Goal: Navigation & Orientation: Find specific page/section

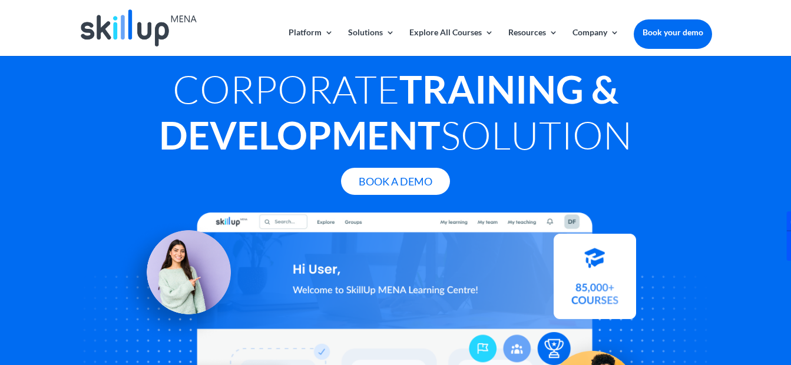
scroll to position [26, 0]
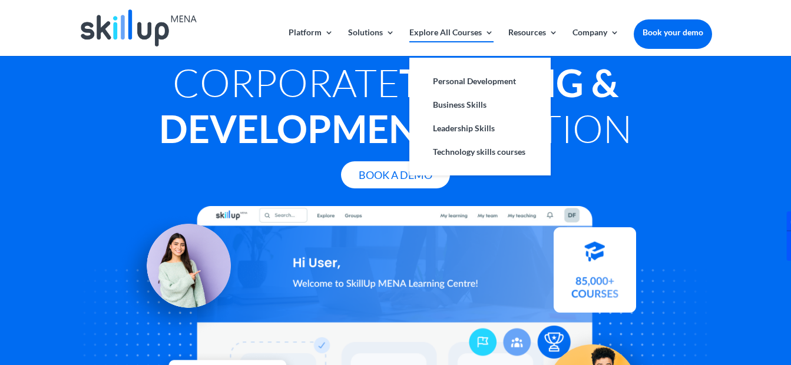
click at [457, 28] on link "Explore All Courses" at bounding box center [451, 42] width 84 height 28
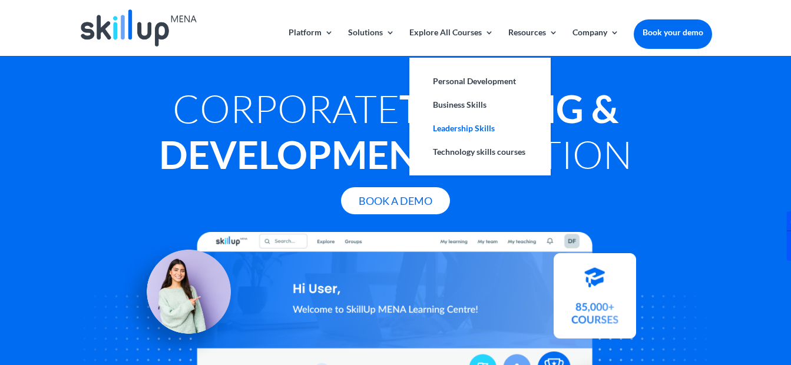
click at [470, 123] on link "Leadership Skills" at bounding box center [480, 129] width 118 height 24
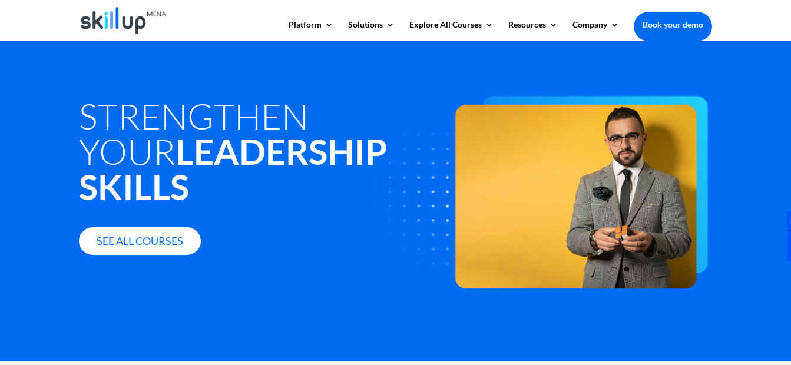
scroll to position [64, 0]
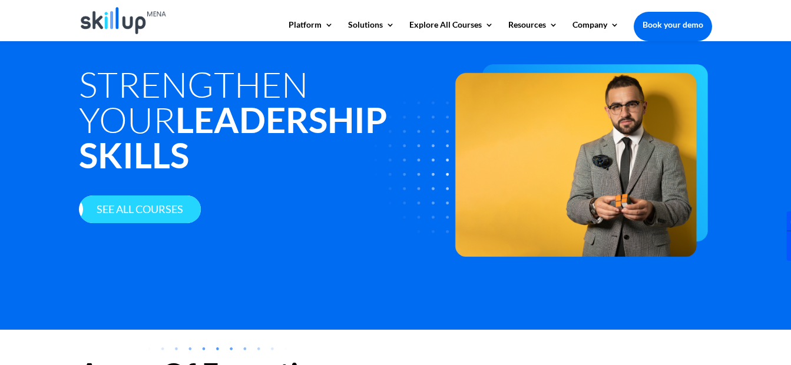
click at [168, 196] on link "See all courses" at bounding box center [140, 210] width 122 height 28
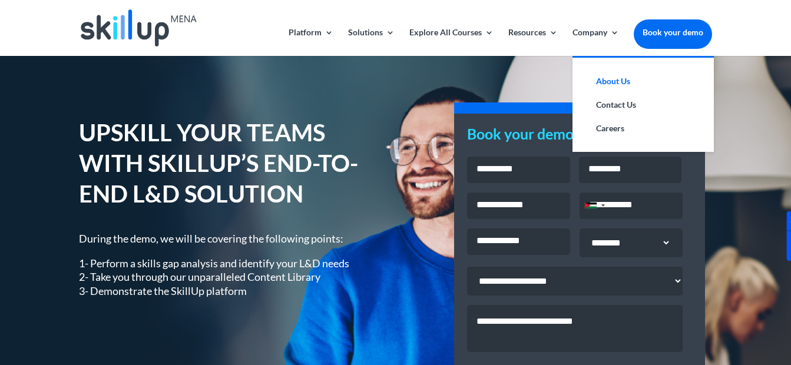
click at [620, 81] on link "About Us" at bounding box center [643, 82] width 118 height 24
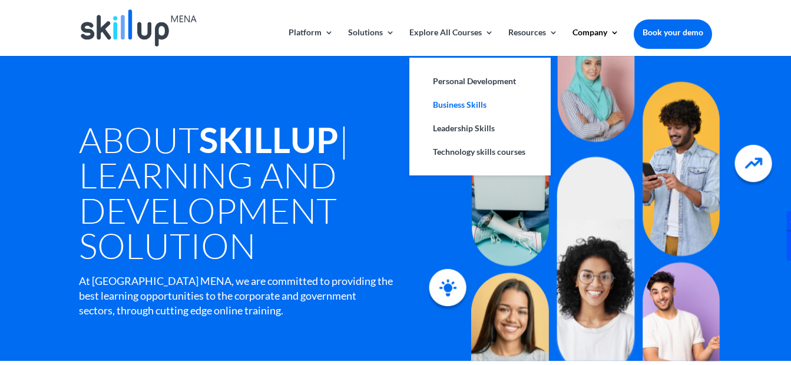
click at [455, 104] on link "Business Skills" at bounding box center [480, 105] width 118 height 24
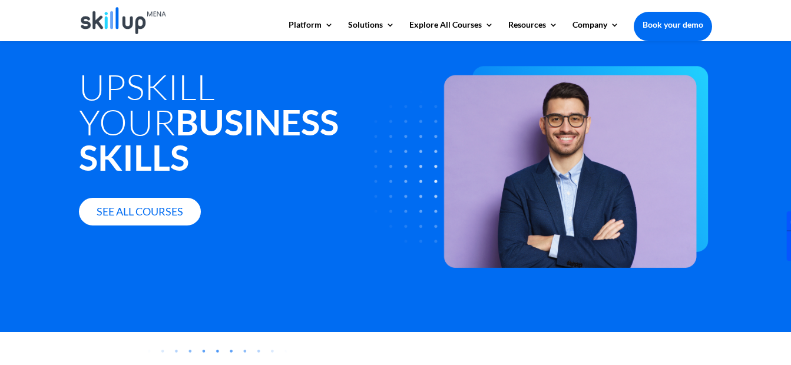
scroll to position [51, 0]
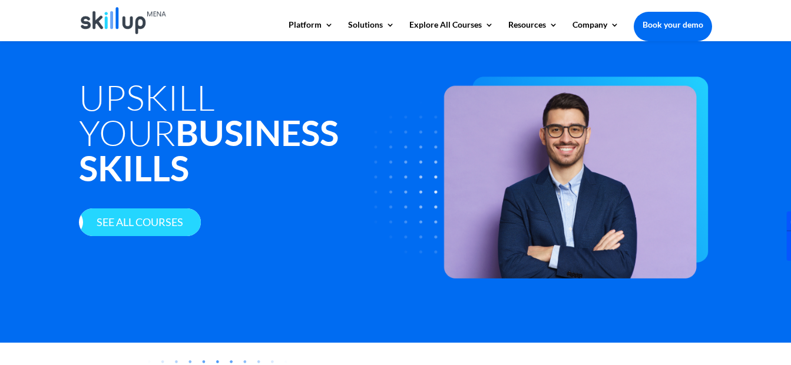
click at [142, 209] on link "See all courses" at bounding box center [140, 223] width 122 height 28
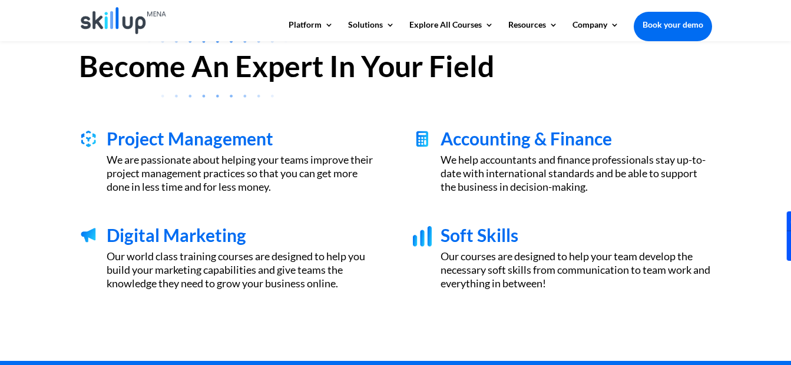
scroll to position [0, 0]
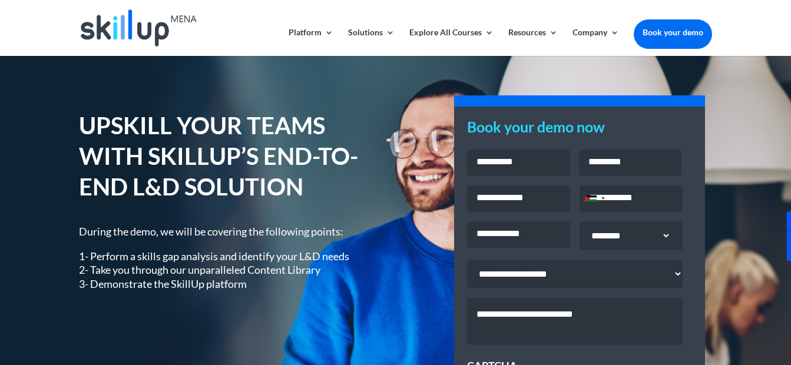
scroll to position [4, 0]
